Goal: Task Accomplishment & Management: Use online tool/utility

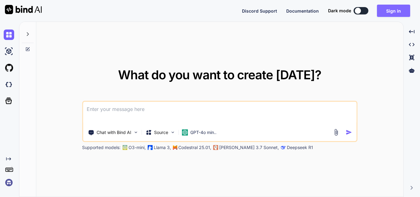
click at [394, 11] on button "Sign in" at bounding box center [393, 11] width 33 height 12
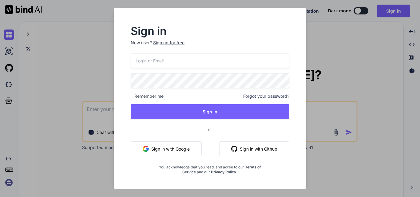
click at [175, 67] on input "email" at bounding box center [210, 60] width 159 height 15
click at [170, 42] on p "New user? Sign up for free" at bounding box center [210, 47] width 159 height 14
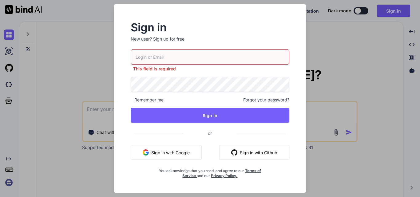
click at [171, 40] on div "Sign up for free" at bounding box center [168, 39] width 31 height 6
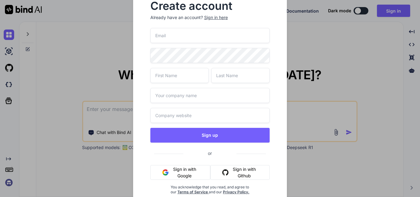
click at [177, 34] on input "email" at bounding box center [210, 35] width 120 height 15
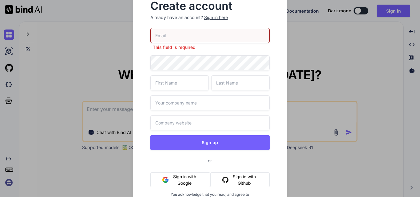
paste input "[PERSON_NAME][EMAIL_ADDRESS][DOMAIN_NAME]"
type input "[PERSON_NAME][EMAIL_ADDRESS][DOMAIN_NAME]"
click at [189, 64] on div "[PERSON_NAME][EMAIL_ADDRESS][DOMAIN_NAME] This field is required Sign up or Sig…" at bounding box center [210, 122] width 120 height 189
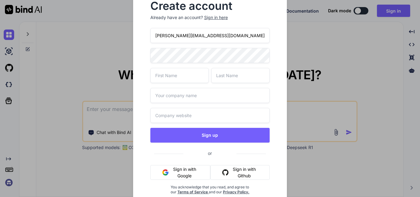
click at [186, 75] on input "text" at bounding box center [179, 75] width 58 height 15
type input "[DEMOGRAPHIC_DATA]"
type input "[PERSON_NAME]"
type input "Chetu"
type input "Che"
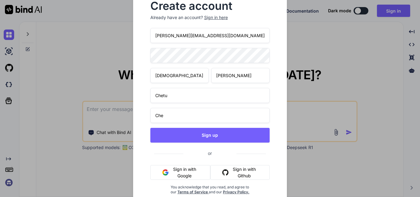
drag, startPoint x: 179, startPoint y: 95, endPoint x: 137, endPoint y: 104, distance: 43.0
click at [137, 104] on div "Create account Already have an account? Sign in here [PERSON_NAME][EMAIL_ADDRES…" at bounding box center [210, 102] width 154 height 223
type input "www"
drag, startPoint x: 180, startPoint y: 114, endPoint x: 128, endPoint y: 122, distance: 52.5
click at [128, 122] on div "Create account Already have an account? Sign in here [PERSON_NAME][EMAIL_ADDRES…" at bounding box center [210, 98] width 168 height 215
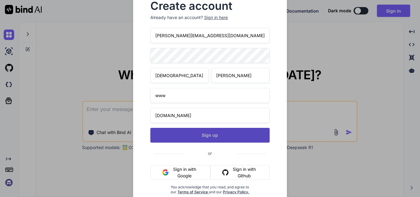
type input "[DOMAIN_NAME]"
click at [193, 132] on button "Sign up" at bounding box center [210, 135] width 120 height 15
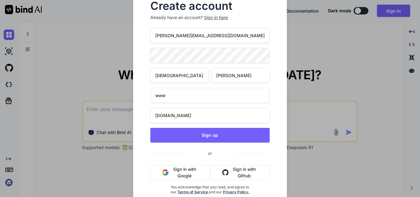
drag, startPoint x: 214, startPoint y: 35, endPoint x: 143, endPoint y: 39, distance: 71.1
click at [143, 39] on div "Create account Already have an account? Sign in here [PERSON_NAME][EMAIL_ADDRES…" at bounding box center [210, 102] width 134 height 213
click at [184, 175] on button "Sign in with Google" at bounding box center [180, 172] width 60 height 15
click at [217, 18] on div "Sign in here" at bounding box center [216, 17] width 24 height 6
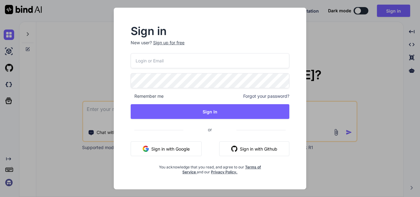
click at [154, 58] on input "email" at bounding box center [210, 60] width 159 height 15
click at [244, 97] on span "Forgot your password?" at bounding box center [266, 96] width 46 height 6
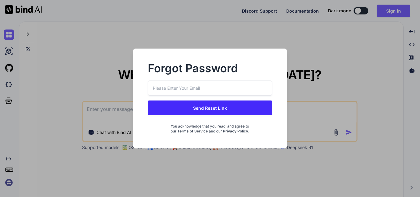
click at [197, 88] on input "email" at bounding box center [210, 88] width 124 height 15
paste input "[PERSON_NAME][EMAIL_ADDRESS][DOMAIN_NAME]"
type input "[PERSON_NAME][EMAIL_ADDRESS][DOMAIN_NAME]"
click at [199, 101] on button "Send Reset Link" at bounding box center [210, 107] width 124 height 15
click at [197, 106] on button "Send Reset Link" at bounding box center [210, 107] width 124 height 15
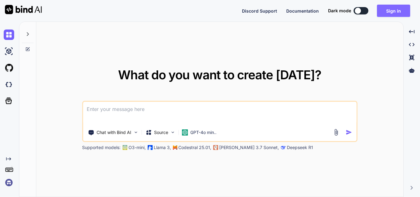
click at [394, 11] on button "Sign in" at bounding box center [393, 11] width 33 height 12
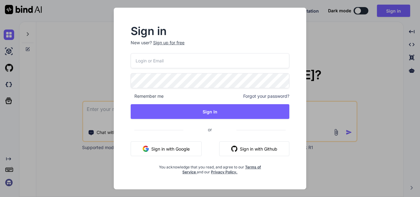
click at [162, 64] on input "email" at bounding box center [210, 60] width 159 height 15
paste input "[PERSON_NAME][EMAIL_ADDRESS][DOMAIN_NAME]"
type input "[PERSON_NAME][EMAIL_ADDRESS][DOMAIN_NAME]"
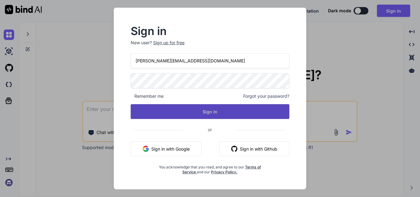
drag, startPoint x: 174, startPoint y: 120, endPoint x: 183, endPoint y: 110, distance: 13.5
click at [175, 119] on div "[PERSON_NAME][EMAIL_ADDRESS][DOMAIN_NAME] Remember me Forgot your password? Sig…" at bounding box center [210, 113] width 159 height 121
click at [183, 110] on button "Sign In" at bounding box center [210, 111] width 159 height 15
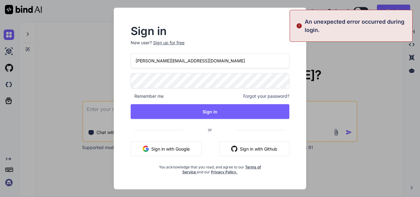
click at [313, 83] on div "Sign in New user? Sign up for free [PERSON_NAME][EMAIL_ADDRESS][DOMAIN_NAME] Re…" at bounding box center [210, 99] width 210 height 182
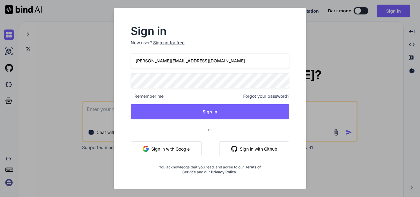
click at [152, 98] on span "Remember me" at bounding box center [147, 96] width 33 height 6
click at [153, 93] on span "Remember me" at bounding box center [147, 96] width 33 height 6
click at [149, 96] on span "Remember me" at bounding box center [147, 96] width 33 height 6
click at [187, 91] on div "[PERSON_NAME][EMAIL_ADDRESS][DOMAIN_NAME] Remember me Forgot your password? Sig…" at bounding box center [210, 113] width 159 height 121
click at [89, 89] on div "Sign in New user? Sign up for free [PERSON_NAME][EMAIL_ADDRESS][DOMAIN_NAME] Re…" at bounding box center [210, 98] width 420 height 197
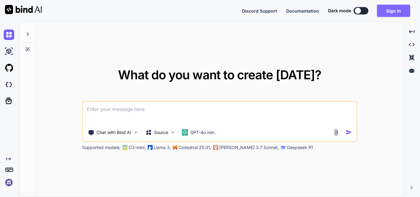
click at [395, 10] on button "Sign in" at bounding box center [393, 11] width 33 height 12
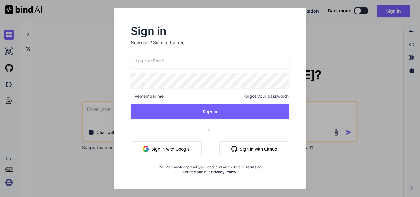
click at [160, 64] on input "email" at bounding box center [210, 60] width 159 height 15
paste input "[PERSON_NAME][EMAIL_ADDRESS][DOMAIN_NAME]"
type input "[PERSON_NAME][EMAIL_ADDRESS][DOMAIN_NAME]"
click at [159, 72] on div "[PERSON_NAME][EMAIL_ADDRESS][DOMAIN_NAME] Remember me Forgot your password? Sig…" at bounding box center [210, 113] width 159 height 121
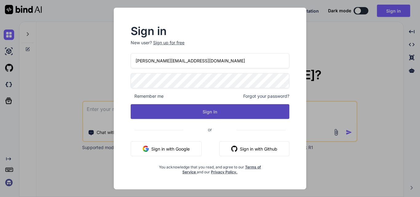
click at [151, 108] on button "Sign In" at bounding box center [210, 111] width 159 height 15
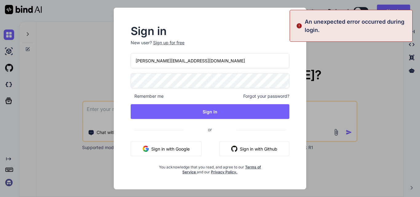
click at [89, 90] on div "Sign in New user? Sign up for free [PERSON_NAME][EMAIL_ADDRESS][DOMAIN_NAME] Re…" at bounding box center [210, 98] width 420 height 197
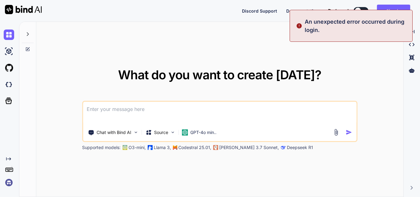
click at [146, 105] on textarea at bounding box center [219, 113] width 273 height 23
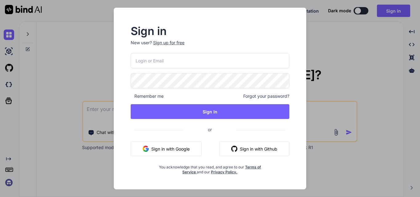
click at [262, 95] on span "Forgot your password?" at bounding box center [266, 96] width 46 height 6
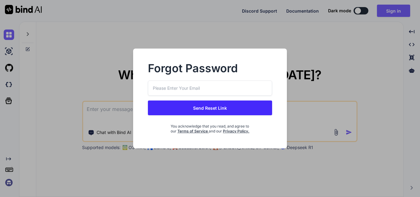
click at [219, 107] on button "Send Reset Link" at bounding box center [210, 107] width 124 height 15
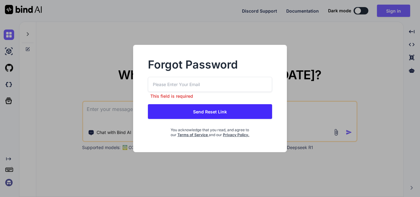
click at [198, 82] on input "email" at bounding box center [210, 84] width 124 height 15
paste input "[PERSON_NAME][EMAIL_ADDRESS][DOMAIN_NAME]"
type input "[PERSON_NAME][EMAIL_ADDRESS][DOMAIN_NAME]"
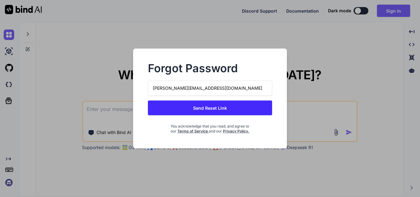
click at [223, 101] on button "Send Reset Link" at bounding box center [210, 107] width 124 height 15
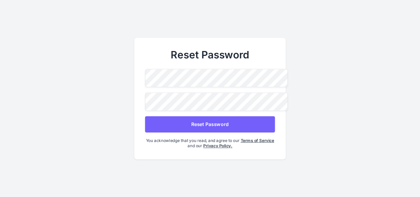
click at [198, 120] on button "Reset Password" at bounding box center [210, 124] width 130 height 16
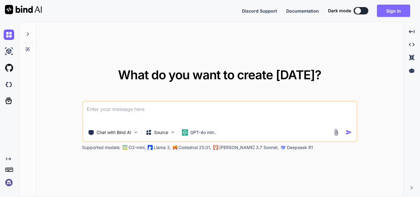
click at [387, 10] on button "Sign in" at bounding box center [393, 11] width 33 height 12
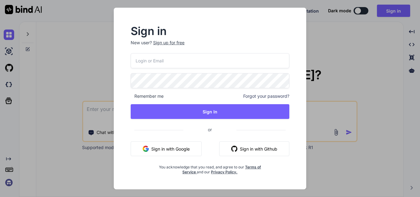
click at [194, 55] on input "email" at bounding box center [210, 60] width 159 height 15
paste input "[PERSON_NAME][EMAIL_ADDRESS][DOMAIN_NAME]"
type input "[PERSON_NAME][EMAIL_ADDRESS][DOMAIN_NAME]"
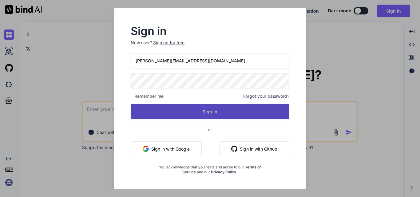
click at [191, 109] on button "Sign In" at bounding box center [210, 111] width 159 height 15
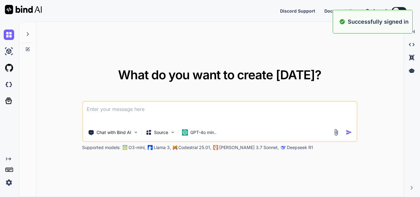
click at [381, 44] on div "What do you want to create [DATE]? Chat with Bind AI Source GPT-4o min.. Suppor…" at bounding box center [219, 109] width 367 height 175
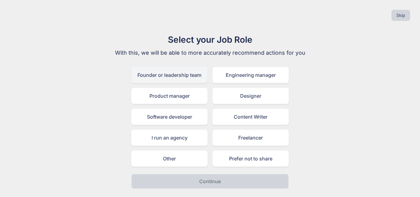
click at [178, 76] on div "Founder or leadership team" at bounding box center [169, 75] width 76 height 16
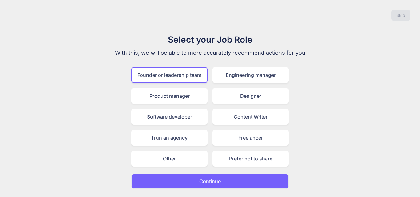
click at [186, 184] on button "Continue" at bounding box center [209, 181] width 157 height 15
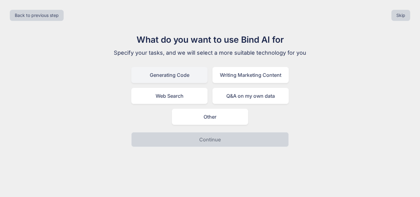
click at [179, 76] on div "Generating Code" at bounding box center [169, 75] width 76 height 16
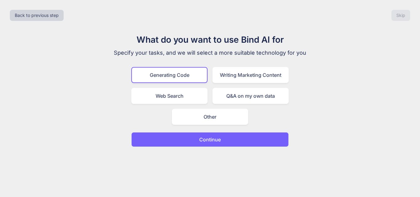
click at [208, 141] on p "Continue" at bounding box center [210, 139] width 22 height 7
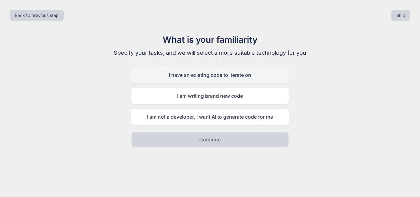
click at [222, 75] on div "I have an existing code to iterate on" at bounding box center [209, 75] width 157 height 16
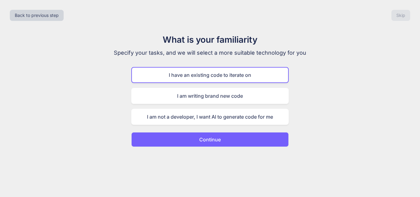
click at [213, 136] on p "Continue" at bounding box center [210, 139] width 22 height 7
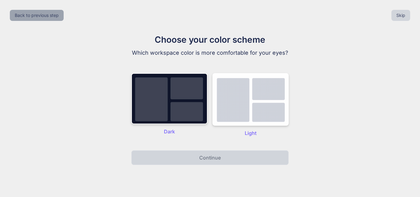
click at [29, 21] on button "Back to previous step" at bounding box center [37, 15] width 54 height 11
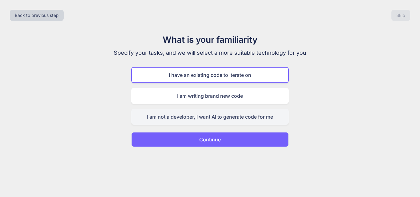
click at [180, 114] on div "I am not a developer, I want AI to generate code for me" at bounding box center [209, 117] width 157 height 16
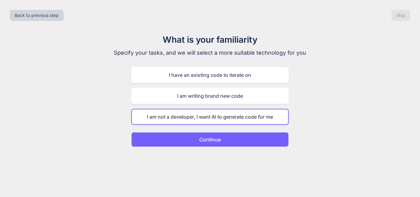
click at [191, 138] on button "Continue" at bounding box center [209, 139] width 157 height 15
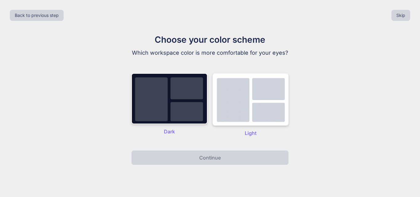
click at [237, 107] on img at bounding box center [250, 99] width 76 height 53
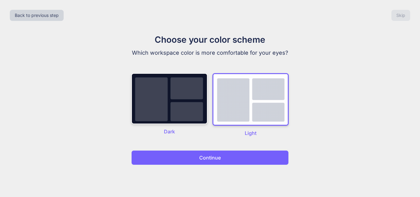
click at [219, 153] on button "Continue" at bounding box center [209, 157] width 157 height 15
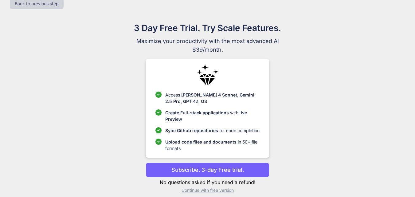
scroll to position [18, 0]
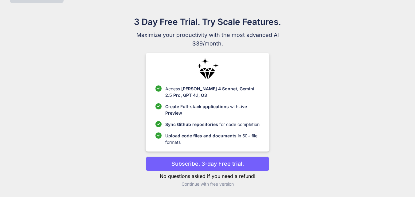
click at [201, 185] on p "Continue with free version" at bounding box center [208, 184] width 124 height 6
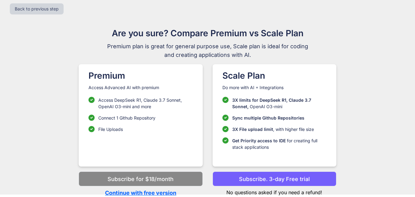
click at [153, 193] on p "Continue with free version" at bounding box center [141, 193] width 124 height 8
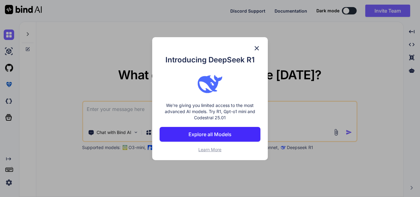
click at [259, 44] on div "Introducing DeepSeek R1 We're giving you limited access to the most advanced AI…" at bounding box center [210, 98] width 116 height 123
click at [256, 46] on img at bounding box center [256, 48] width 7 height 7
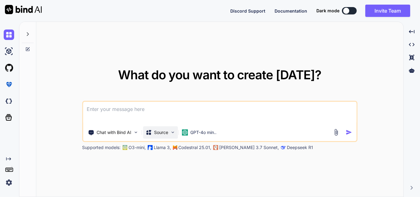
click at [161, 127] on div "Source" at bounding box center [160, 132] width 35 height 12
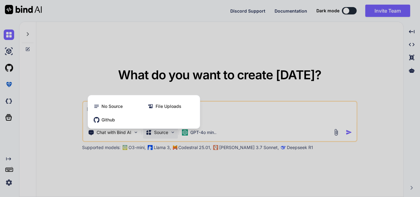
click at [202, 112] on div at bounding box center [210, 98] width 420 height 197
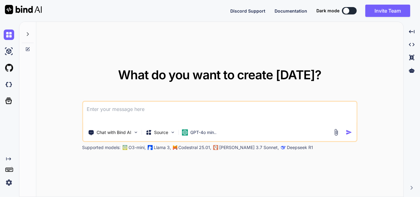
click at [162, 115] on textarea at bounding box center [219, 113] width 273 height 23
paste textarea "app.UseSwaggerUI(c => { //c.SwaggerEndpoint("/swagger/v1/swagger.json", "My API…"
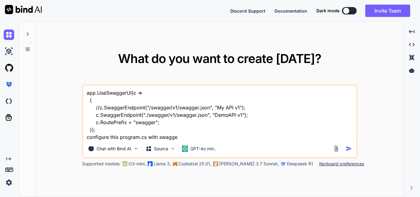
type textarea "app.UseSwaggerUI(c => { //c.SwaggerEndpoint("/swagger/v1/swagger.json", "My API…"
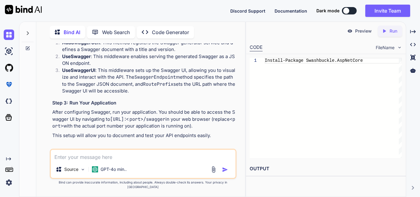
scroll to position [486, 0]
click at [72, 161] on textarea at bounding box center [143, 155] width 185 height 11
paste textarea "StripeConfiguration.ApiKey = "sk_test_51SABpKFHNlATR88GDs8vOzGU5NtBAdTheriA7VRZ…"
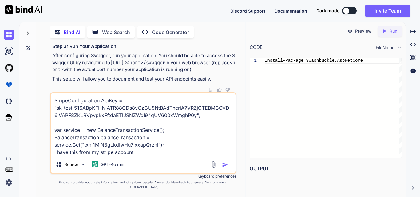
drag, startPoint x: 87, startPoint y: 111, endPoint x: 138, endPoint y: 114, distance: 51.4
click at [138, 114] on textarea "StripeConfiguration.ApiKey = "sk_test_51SABpKFHNlATR88GDs8vOzGU5NtBAdTheriA7VRZ…" at bounding box center [143, 124] width 185 height 63
drag, startPoint x: 87, startPoint y: 120, endPoint x: 122, endPoint y: 121, distance: 34.7
click at [121, 121] on textarea "StripeConfiguration.ApiKey = "sk_test_51SAOzGU5NtBAdTheriA7VRZjGTEBMCOVD6iVAPF8…" at bounding box center [143, 124] width 185 height 63
drag, startPoint x: 130, startPoint y: 115, endPoint x: 163, endPoint y: 113, distance: 33.5
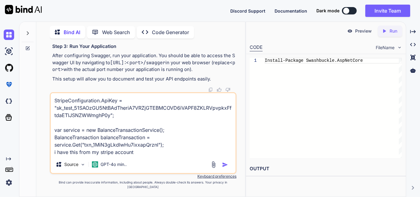
click at [163, 113] on textarea "StripeConfiguration.ApiKey = "sk_test_51SAOzGU5NtBAdTheriA7VRZjGTEBMCOVD6iVAPF8…" at bounding box center [143, 124] width 185 height 63
drag, startPoint x: 141, startPoint y: 115, endPoint x: 167, endPoint y: 115, distance: 26.4
click at [167, 115] on textarea "StripeConfiguration.ApiKey = "sk_test_51SAOzGU5NtBAdTheriCOVD6iVAPF8ZKLRVpvpkxF…" at bounding box center [143, 124] width 185 height 63
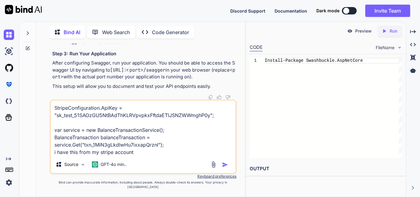
drag, startPoint x: 164, startPoint y: 119, endPoint x: 155, endPoint y: 120, distance: 8.7
click at [158, 119] on textarea "StripeConfiguration.ApiKey = "sk_test_51SAOzGU5NtBAdThKLRVpvpkxFftdaETlJSNZWWmg…" at bounding box center [143, 127] width 185 height 55
click at [106, 122] on textarea "StripeConfiguration.ApiKey = "sk_test_51SAOzGU5NtBAdThKLRVpvpkxFftWmghP0y"; var…" at bounding box center [143, 127] width 185 height 55
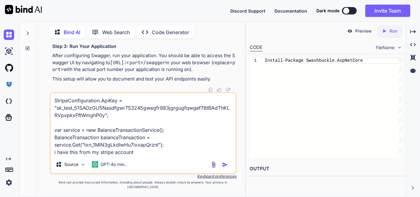
click at [83, 120] on textarea "StripeConfiguration.ApiKey = "sk_test_51SAOzGU5Nasdfgwr753245gwegfr983jgrgugfqw…" at bounding box center [143, 124] width 185 height 63
click at [74, 117] on textarea "StripeConfiguration.ApiKey = "sk_test_51SAOzGU5Nasdfgwr753245gwegfr983jgrgugfqw…" at bounding box center [143, 124] width 185 height 63
click at [154, 112] on textarea "StripeConfiguration.ApiKey = "sk_test_51SAOzGU5Nasdfgwr753245gwegfr983jgrgugfqw…" at bounding box center [143, 124] width 185 height 63
click at [81, 113] on textarea "StripeConfiguration.ApiKey = "sk_test_51SAOzGU5Nasdfgwr753245gwe34534gfr983jgrg…" at bounding box center [143, 124] width 185 height 63
drag, startPoint x: 147, startPoint y: 123, endPoint x: 147, endPoint y: 134, distance: 11.1
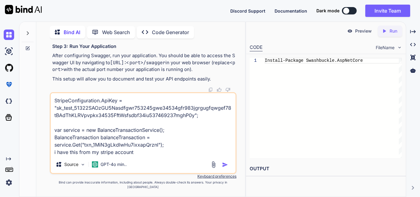
click at [147, 123] on textarea "StripeConfiguration.ApiKey = "sk_test_51322SAOzGU5Nasdfgwr753245gwe34534gfr983j…" at bounding box center [143, 124] width 185 height 63
click at [147, 156] on textarea "StripeConfiguration.ApiKey = "sk_test_51322SAOzGU5Nasdfgwr753245gwe34534gfr983j…" at bounding box center [143, 124] width 185 height 63
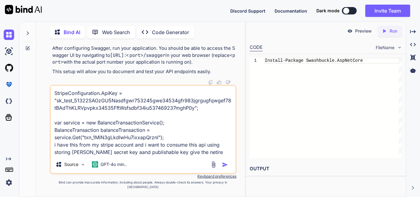
click at [207, 156] on textarea "StripeConfiguration.ApiKey = "sk_test_51322SAOzGU5Nasdfgwr753245gwe34534gfr983j…" at bounding box center [143, 121] width 185 height 70
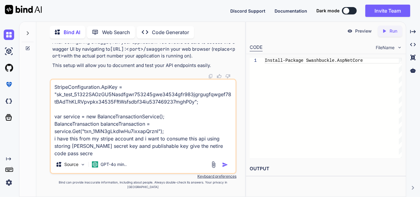
scroll to position [1, 0]
paste textarea "public async Task<IActionResult> RetrieveAllBalances() { StripeConfiguration.Ap…"
type textarea "StripeConfiguration.ApiKey = "sk_test_51322SAOzGU5Nasdfgwr753245gwe34534gfr983j…"
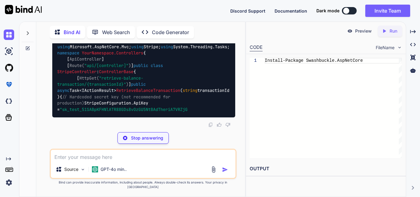
scroll to position [893, 0]
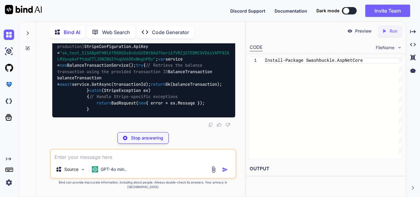
click at [131, 30] on span "public" at bounding box center [138, 28] width 15 height 6
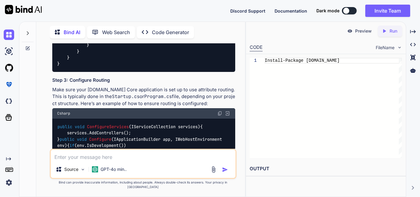
drag, startPoint x: 125, startPoint y: 90, endPoint x: 174, endPoint y: 90, distance: 49.2
copy span "string transactionId"
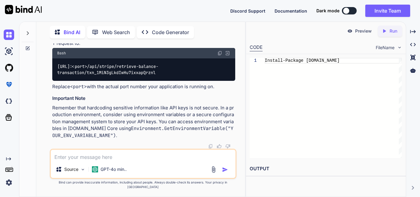
scroll to position [1078, 0]
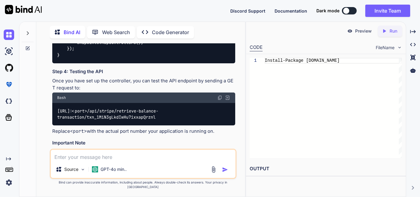
click at [93, 160] on textarea at bounding box center [143, 155] width 185 height 11
paste textarea "curl -G https://api.stripe.com/v1/balance_transactions \ -u "sk_test_51SABpKFHN…"
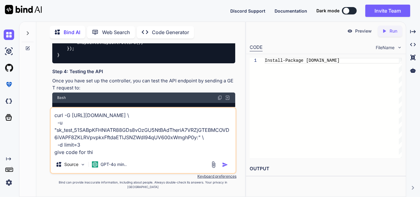
type textarea "curl -G https://api.stripe.com/v1/balance_transactions \ -u "sk_test_51SABpKFHN…"
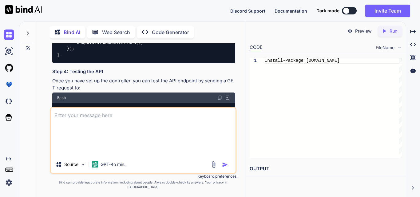
type textarea "\"
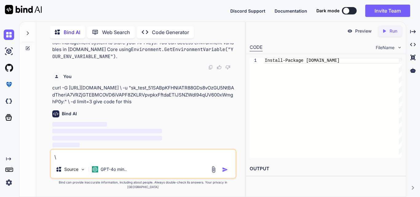
scroll to position [1441, 0]
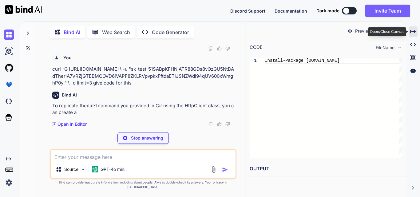
click at [414, 33] on icon at bounding box center [413, 31] width 6 height 3
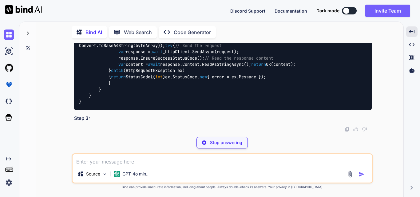
scroll to position [1655, 0]
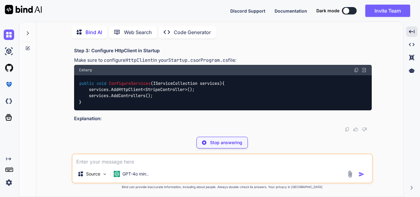
copy code "[ HttpGet( "retrieve-balance-transactions" ) ] public async Task<IActionResult>…"
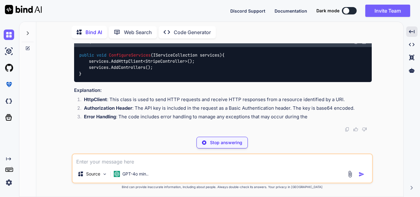
drag, startPoint x: 99, startPoint y: 62, endPoint x: 107, endPoint y: 90, distance: 28.9
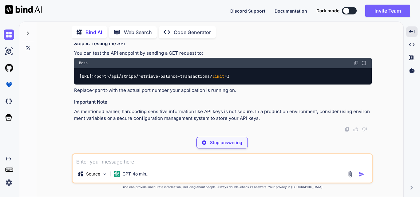
scroll to position [1905, 0]
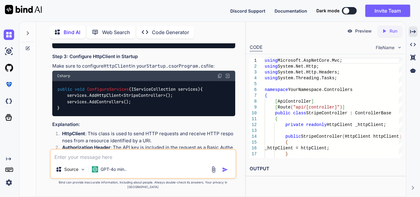
scroll to position [1628, 0]
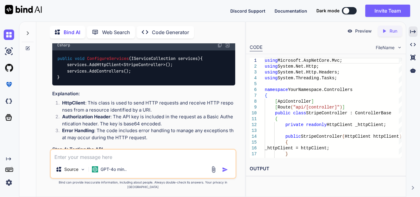
copy code "public StripeController ( HttpClient httpClient ) { _httpClient = httpClient; }"
copy code "private readonly HttpClient _httpClient; public StripeController ( HttpClient h…"
drag, startPoint x: 81, startPoint y: 131, endPoint x: 74, endPoint y: 95, distance: 36.3
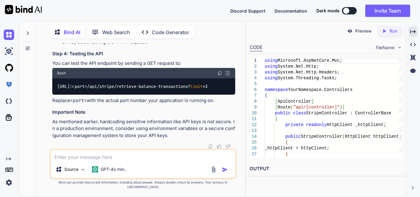
scroll to position [1997, 0]
drag, startPoint x: 69, startPoint y: 91, endPoint x: 54, endPoint y: 69, distance: 26.3
copy code "public void ConfigureServices ( IServiceCollection services ) { services.AddHtt…"
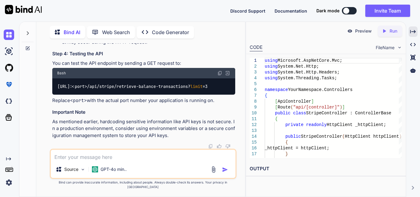
copy code "services.AddHttpClient<StripeController>(); services.AddControllers();"
drag, startPoint x: 112, startPoint y: 86, endPoint x: 67, endPoint y: 82, distance: 45.6
click at [124, 172] on p "GPT-4o min.." at bounding box center [113, 169] width 26 height 6
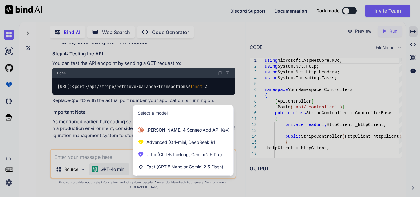
click at [151, 102] on div at bounding box center [210, 98] width 420 height 197
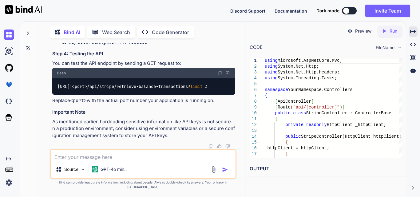
copy code "services.AddHttpClient<StripeController>(); services.AddControllers();"
drag, startPoint x: 146, startPoint y: 89, endPoint x: 68, endPoint y: 84, distance: 77.9
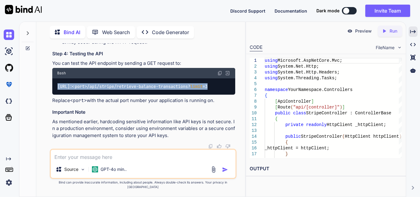
drag, startPoint x: 112, startPoint y: 90, endPoint x: 57, endPoint y: 83, distance: 55.4
click at [57, 83] on div "https://localhost:<port>/api/stripe/retrieve-balance-transactions? limit =3" at bounding box center [143, 86] width 183 height 16
click at [115, 84] on code "https://localhost:<port>/api/stripe/retrieve-balance-transactions? limit =3" at bounding box center [132, 86] width 151 height 6
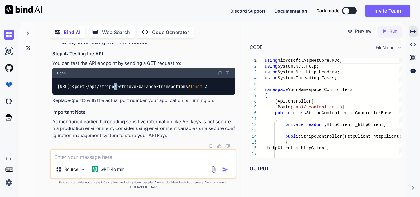
click at [115, 84] on code "https://localhost:<port>/api/stripe/retrieve-balance-transactions? limit =3" at bounding box center [132, 86] width 151 height 6
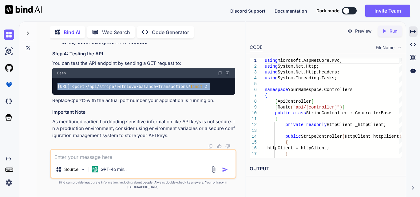
click at [115, 84] on code "https://localhost:<port>/api/stripe/retrieve-balance-transactions? limit =3" at bounding box center [132, 86] width 151 height 6
click at [220, 72] on img at bounding box center [219, 73] width 5 height 5
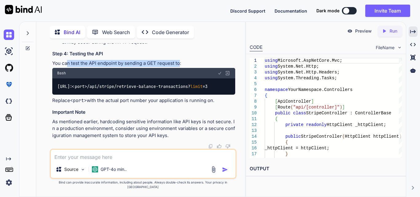
drag, startPoint x: 67, startPoint y: 64, endPoint x: 178, endPoint y: 65, distance: 111.5
click at [178, 65] on p "You can test the API endpoint by sending a GET request to:" at bounding box center [143, 63] width 183 height 7
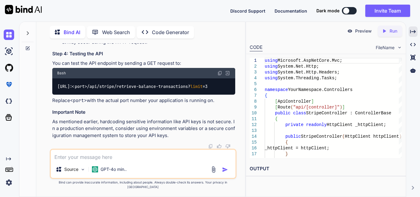
click at [83, 159] on textarea at bounding box center [143, 155] width 185 height 11
paste textarea "ystem.InvalidOperationException: Unable to resolve service for type 'System.Net…"
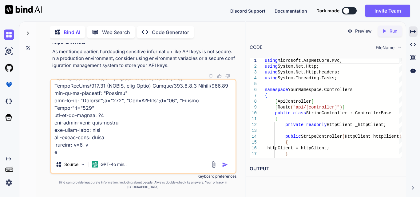
scroll to position [679, 0]
type textarea "ystem.InvalidOperationException: Unable to resolve service for type 'System.Net…"
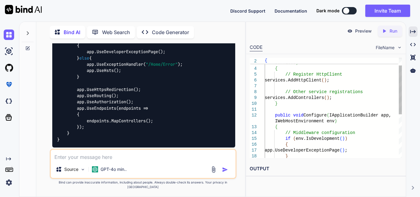
scroll to position [0, 0]
drag, startPoint x: 285, startPoint y: 79, endPoint x: 370, endPoint y: 79, distance: 84.2
click at [370, 79] on div "// Other service registrations services.AddControllers ( ) ; } public void Conf…" at bounding box center [333, 144] width 137 height 204
click at [359, 88] on div "// Other service registrations services.AddControllers ( ) ; } public void Conf…" at bounding box center [333, 144] width 137 height 204
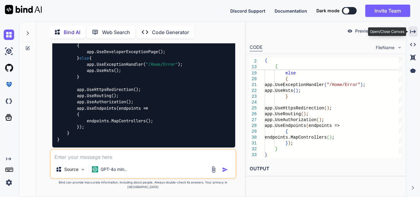
click at [414, 33] on icon "Created with Pixso." at bounding box center [413, 32] width 6 height 6
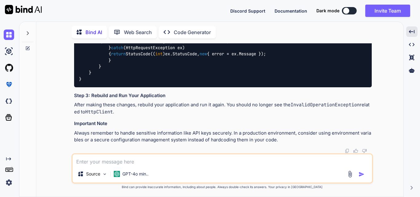
scroll to position [2701, 0]
click at [409, 46] on icon "Created with Pixso." at bounding box center [412, 45] width 6 height 6
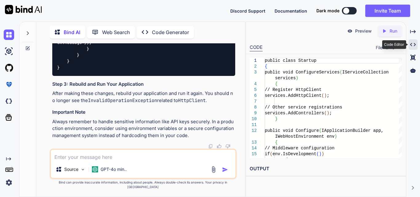
click at [409, 46] on div "Created with Pixso." at bounding box center [412, 44] width 9 height 10
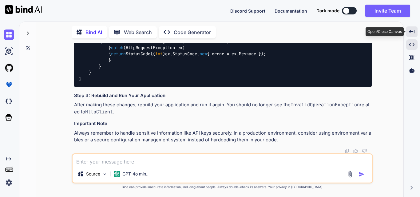
click at [413, 31] on icon "Created with Pixso." at bounding box center [412, 32] width 6 height 6
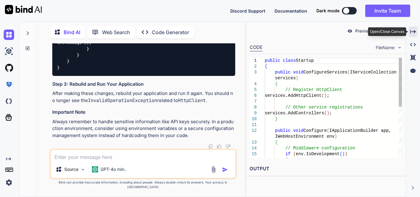
click at [413, 31] on icon "Created with Pixso." at bounding box center [413, 32] width 6 height 6
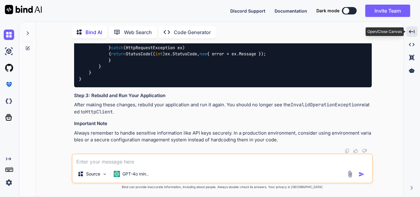
drag, startPoint x: 413, startPoint y: 31, endPoint x: 251, endPoint y: 136, distance: 193.3
click at [246, 87] on div "using Microsoft.AspNetCore.Mvc; using System.Net.Http; using System.Net.Http.He…" at bounding box center [222, 10] width 297 height 154
click at [128, 158] on textarea at bounding box center [222, 159] width 299 height 11
paste textarea "return StatusCode((int)content.StartsWith , new { error = ex.Message }); return…"
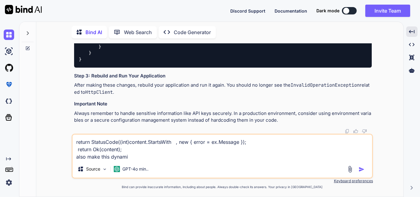
type textarea "return StatusCode((int)content.StartsWith , new { error = ex.Message }); return…"
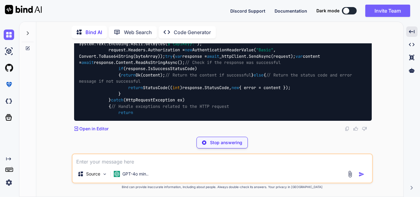
scroll to position [3422, 0]
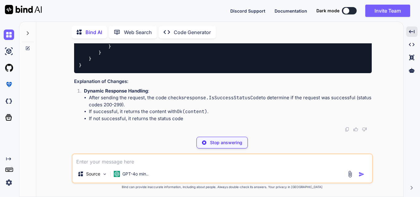
drag, startPoint x: 141, startPoint y: 77, endPoint x: 240, endPoint y: 85, distance: 99.5
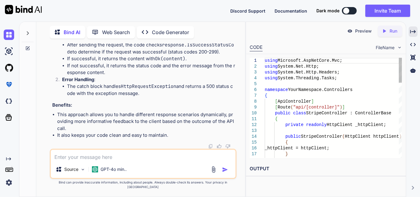
scroll to position [3989, 0]
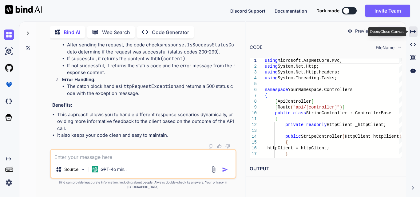
click at [414, 33] on icon "Created with Pixso." at bounding box center [413, 32] width 6 height 6
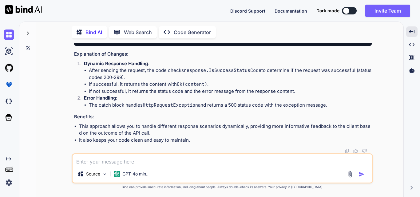
copy code "return StatusCode(( int )response.StatusCode, new { error = content });"
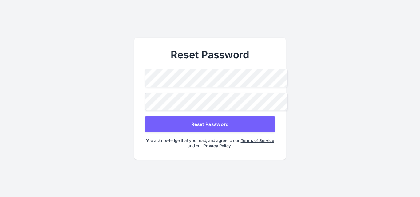
click at [245, 124] on button "Reset Password" at bounding box center [210, 124] width 130 height 16
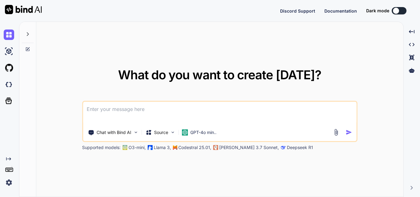
type textarea "x"
